Goal: Transaction & Acquisition: Purchase product/service

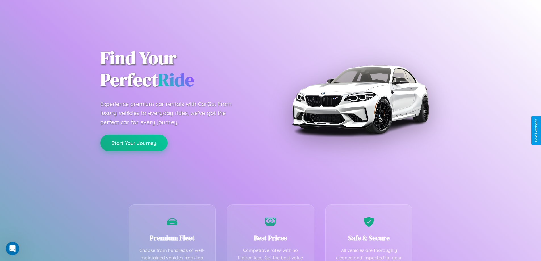
click at [134, 143] on button "Start Your Journey" at bounding box center [133, 143] width 67 height 16
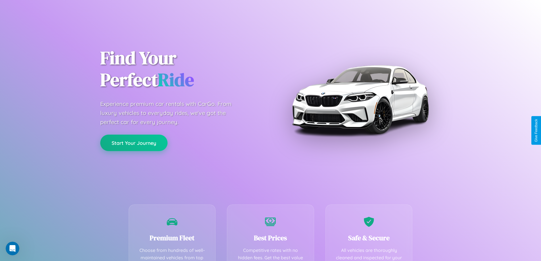
click at [134, 143] on button "Start Your Journey" at bounding box center [133, 143] width 67 height 16
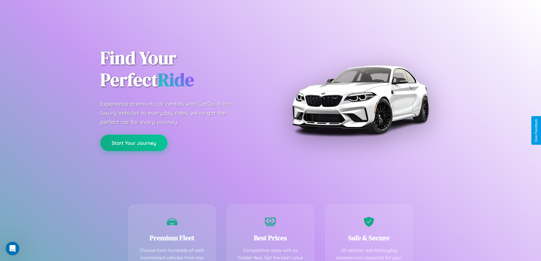
click at [134, 143] on button "Start Your Journey" at bounding box center [133, 143] width 67 height 16
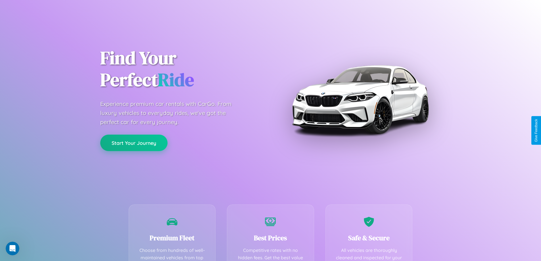
click at [134, 143] on button "Start Your Journey" at bounding box center [133, 143] width 67 height 16
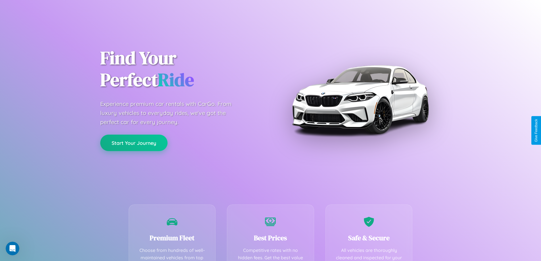
click at [134, 143] on button "Start Your Journey" at bounding box center [133, 143] width 67 height 16
